Goal: Contribute content: Share content

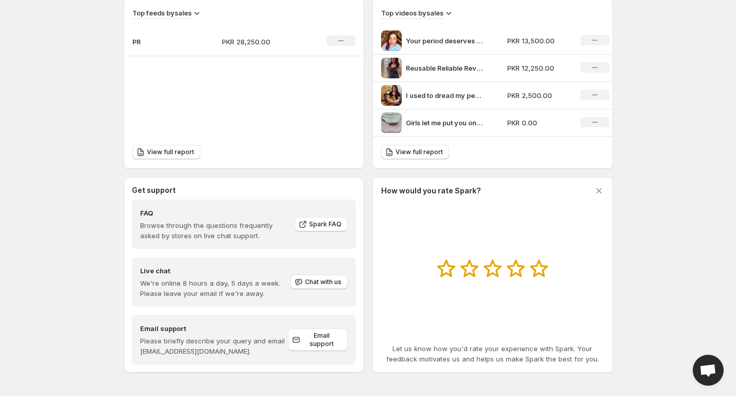
scroll to position [397, 0]
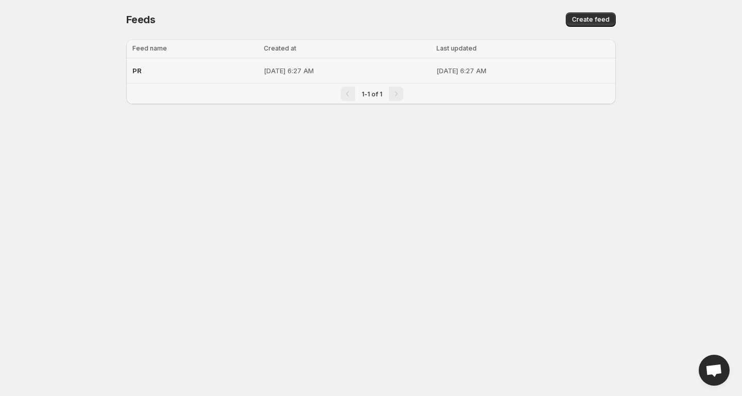
click at [132, 66] on div "PR" at bounding box center [194, 70] width 125 height 19
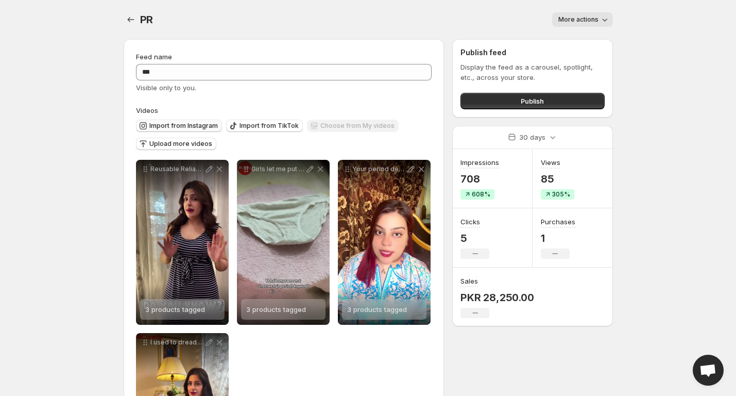
click at [179, 123] on span "Import from Instagram" at bounding box center [183, 126] width 68 height 8
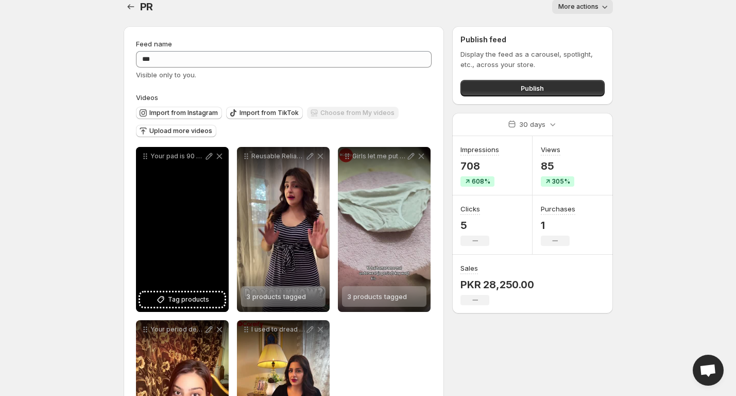
scroll to position [13, 0]
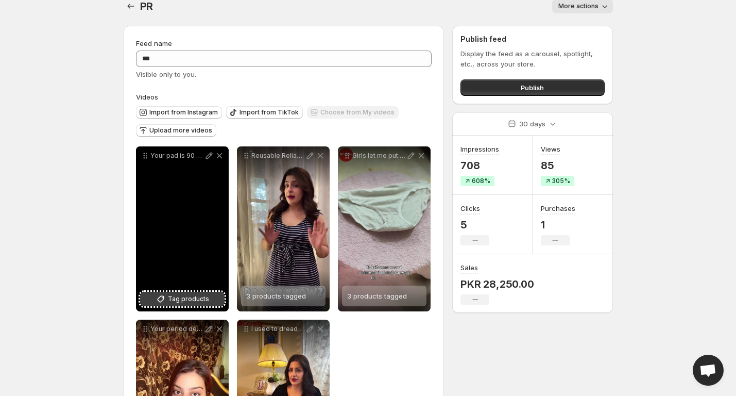
click at [167, 297] on button "Tag products" at bounding box center [182, 298] width 84 height 14
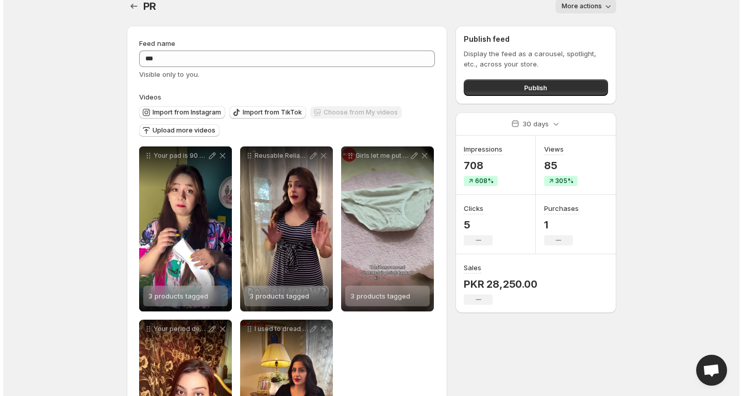
scroll to position [0, 0]
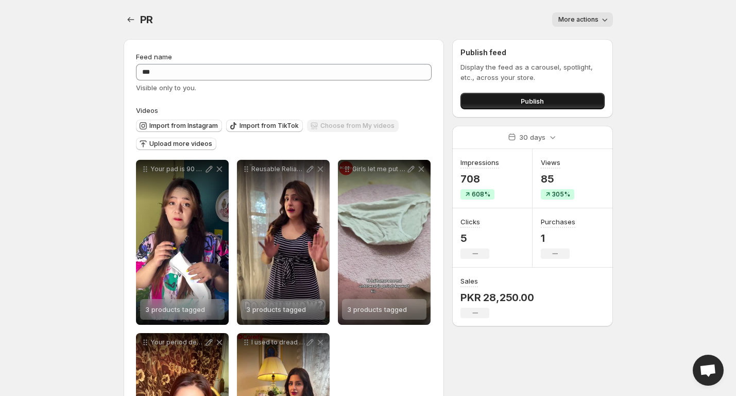
click at [491, 104] on button "Publish" at bounding box center [532, 101] width 144 height 16
click at [525, 100] on span "Publish" at bounding box center [532, 101] width 23 height 10
click at [133, 18] on icon "Settings" at bounding box center [131, 19] width 10 height 10
